Goal: Task Accomplishment & Management: Use online tool/utility

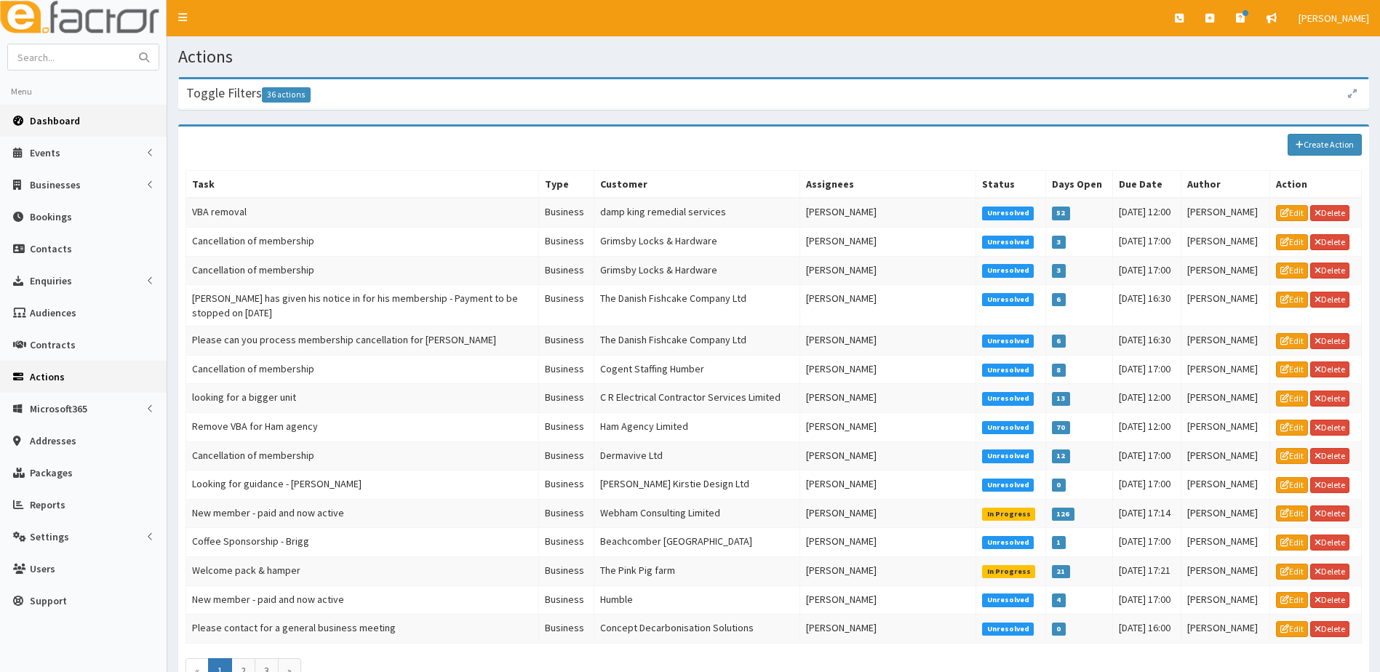
click at [48, 116] on span "Dashboard" at bounding box center [55, 120] width 50 height 13
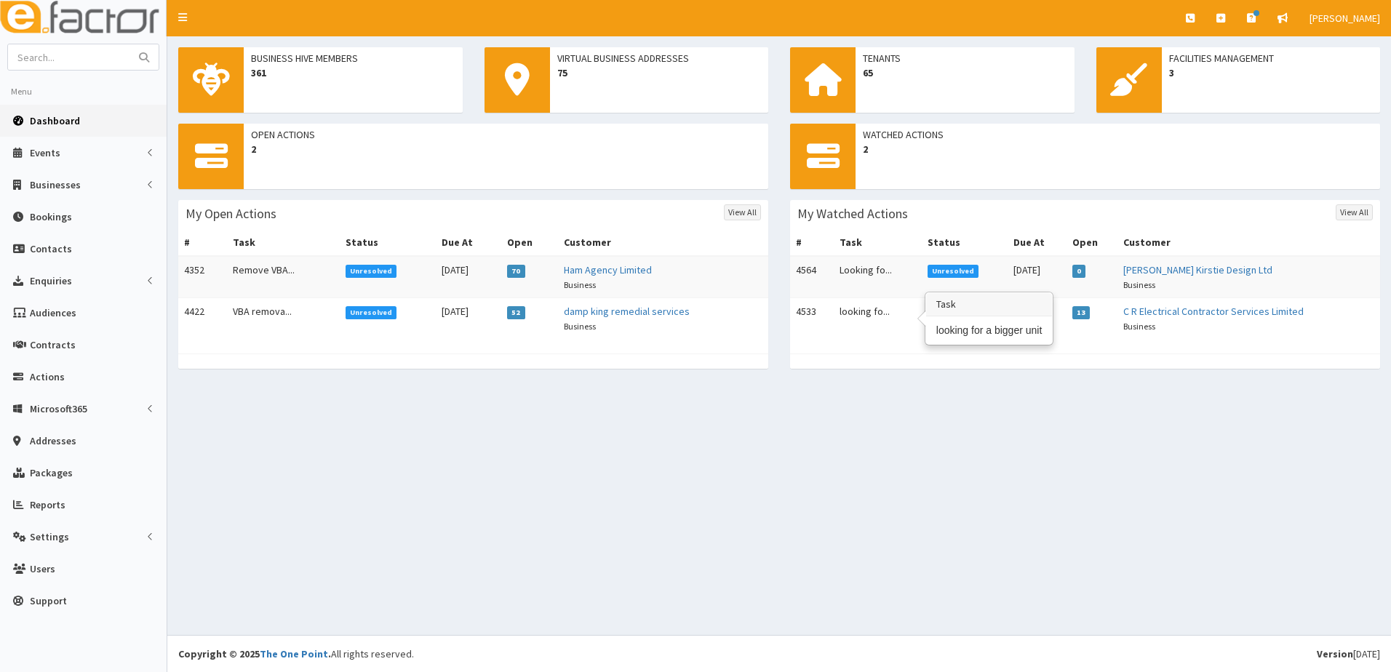
click at [854, 308] on td "looking fo..." at bounding box center [877, 318] width 87 height 41
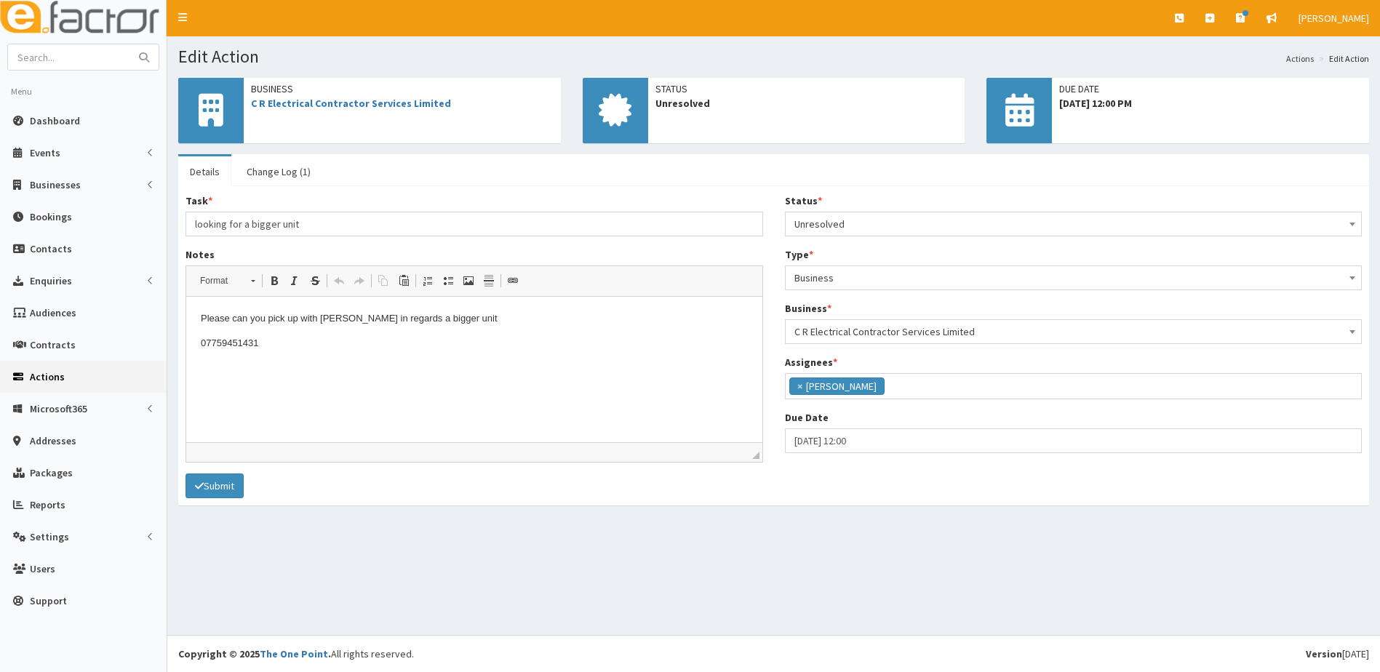
click at [271, 341] on p "07759451431" at bounding box center [474, 343] width 547 height 15
click at [225, 489] on button "Submit" at bounding box center [215, 486] width 58 height 25
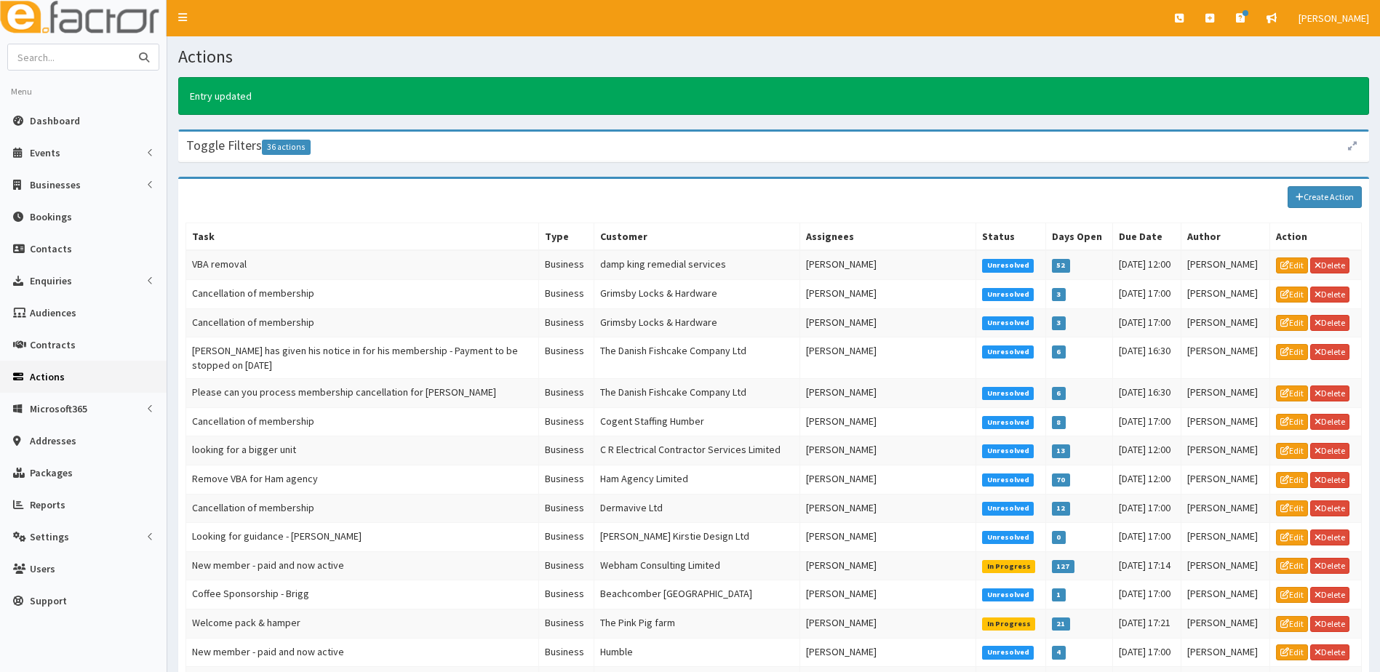
click at [49, 58] on input "text" at bounding box center [69, 56] width 122 height 25
type input "[PERSON_NAME]"
click at [130, 44] on button "submit" at bounding box center [144, 56] width 29 height 25
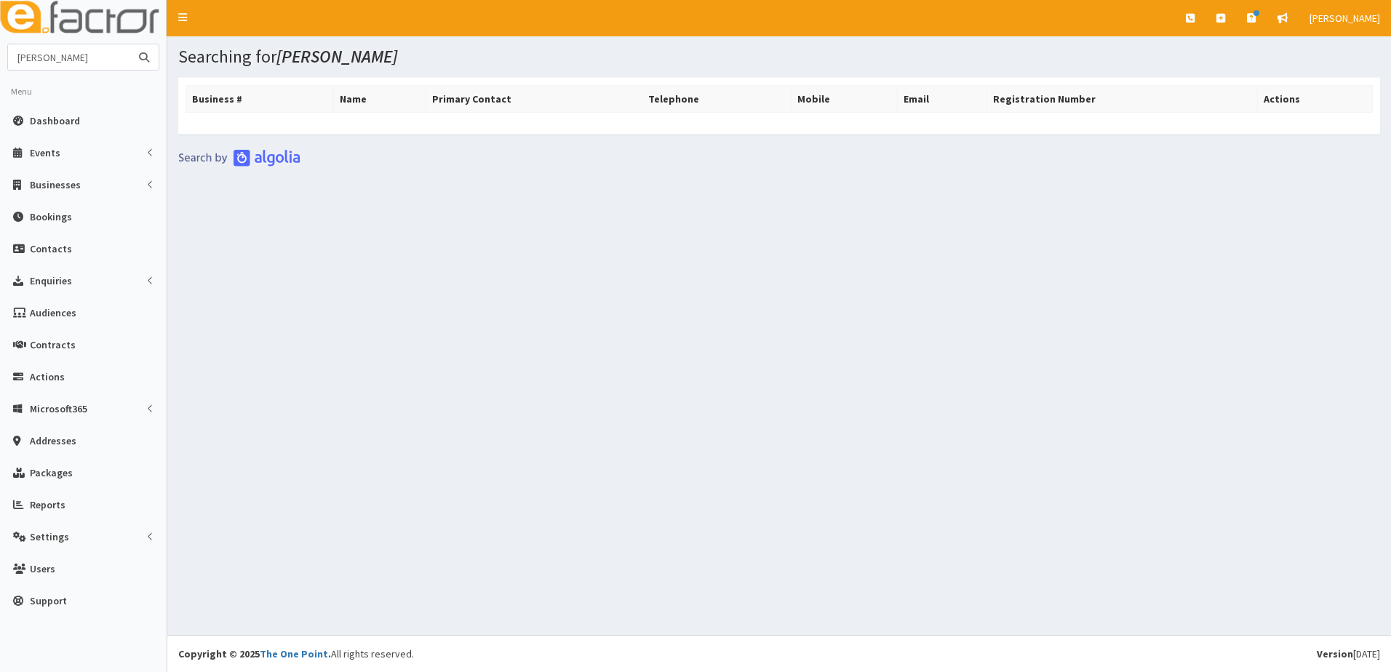
drag, startPoint x: 111, startPoint y: 56, endPoint x: 36, endPoint y: 59, distance: 74.3
click at [36, 59] on input "[PERSON_NAME]" at bounding box center [69, 56] width 122 height 25
click at [41, 59] on input "[PERSON_NAME]" at bounding box center [69, 56] width 122 height 25
drag, startPoint x: 108, startPoint y: 57, endPoint x: 42, endPoint y: 57, distance: 65.5
click at [42, 57] on input "[PERSON_NAME]" at bounding box center [69, 56] width 122 height 25
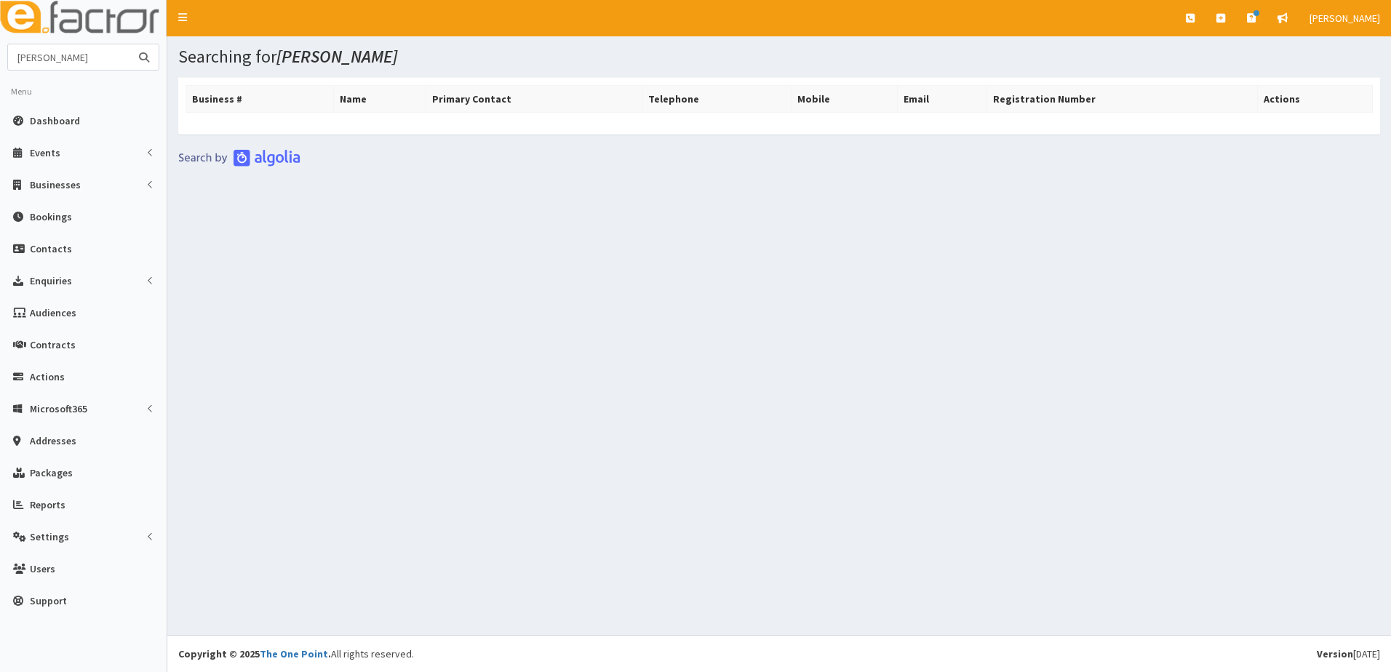
type input "[PERSON_NAME]"
click at [130, 44] on button "submit" at bounding box center [144, 56] width 29 height 25
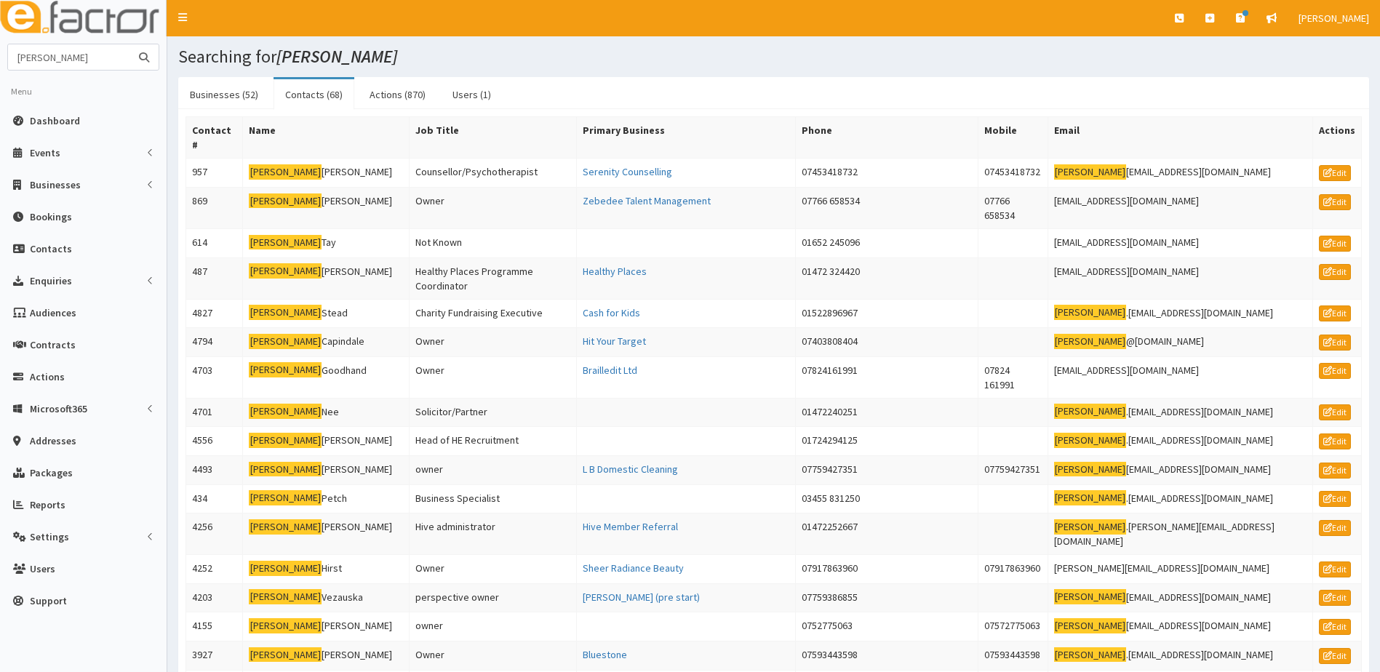
drag, startPoint x: -63, startPoint y: 47, endPoint x: -83, endPoint y: 43, distance: 20.1
type input "slysians"
click at [130, 44] on button "submit" at bounding box center [144, 56] width 29 height 25
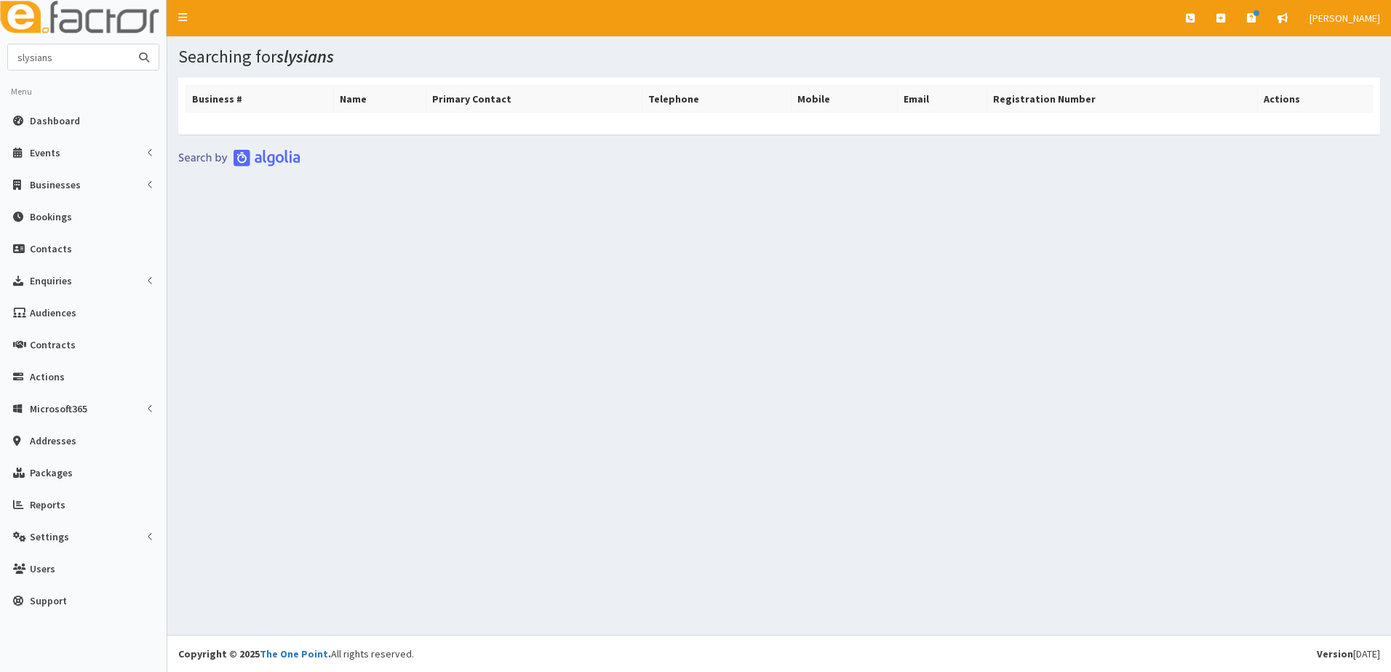
click at [21, 57] on input "slysians" at bounding box center [69, 56] width 122 height 25
type input "elysians"
click at [143, 57] on icon "submit" at bounding box center [144, 57] width 10 height 10
